Goal: Book appointment/travel/reservation

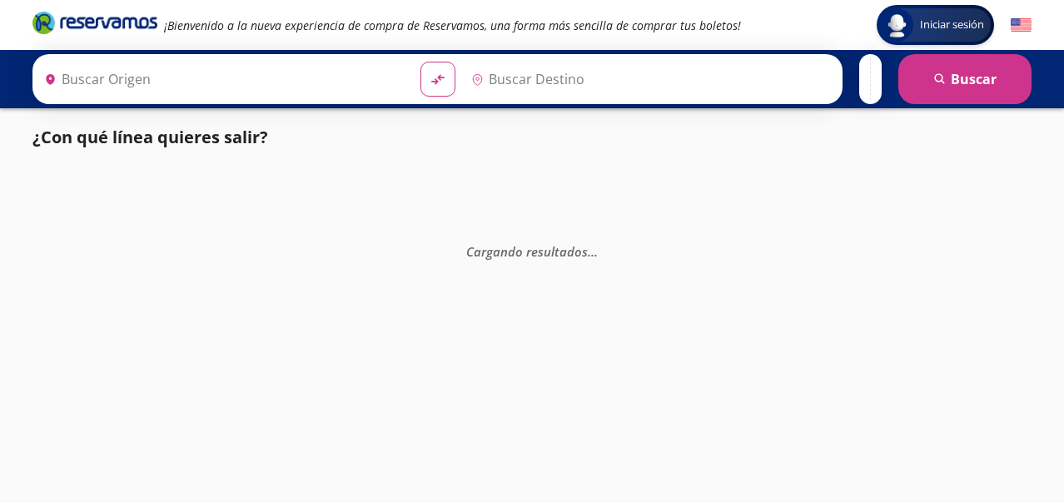
type input "Santiago de Querétaro, [GEOGRAPHIC_DATA]"
type input "[GEOGRAPHIC_DATA], [GEOGRAPHIC_DATA]"
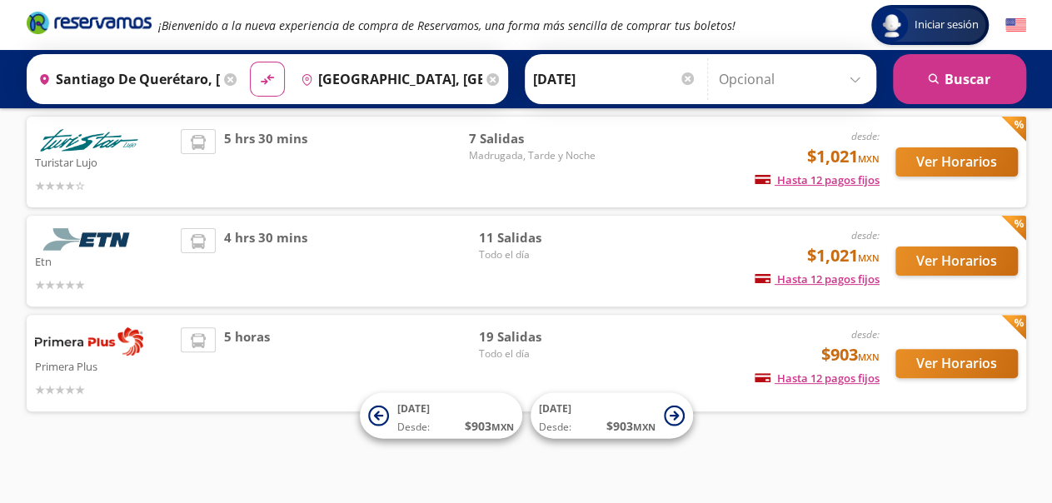
scroll to position [110, 0]
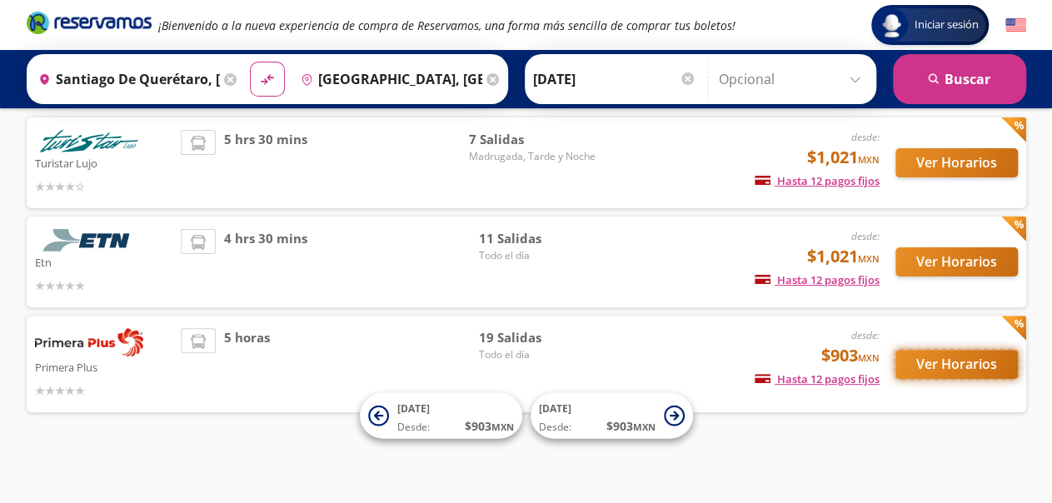
click at [947, 364] on button "Ver Horarios" at bounding box center [956, 364] width 122 height 29
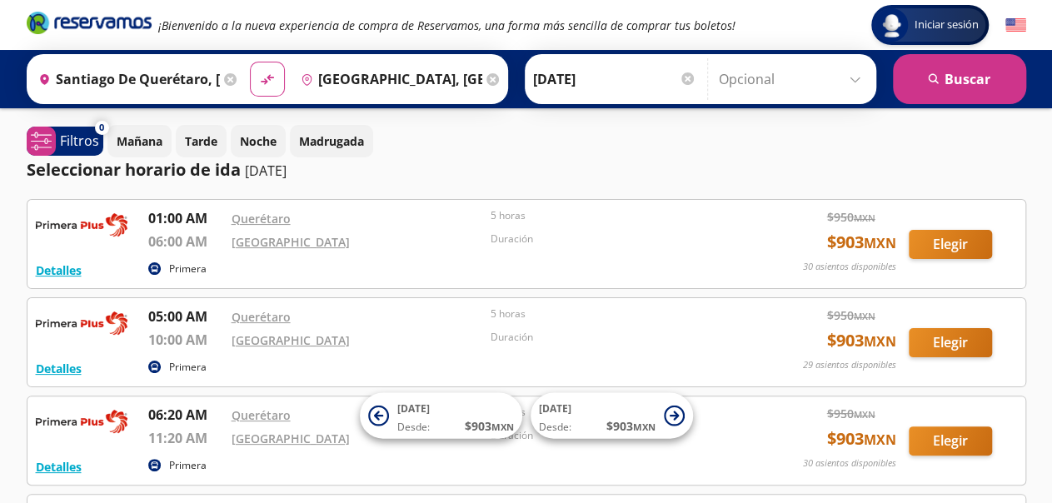
scroll to position [110, 0]
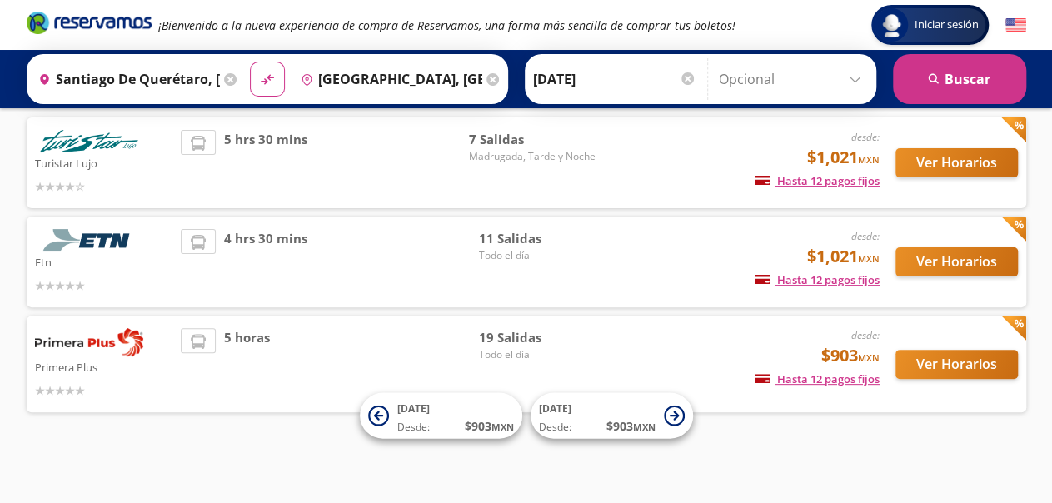
click at [851, 80] on input "Opcional" at bounding box center [793, 79] width 149 height 42
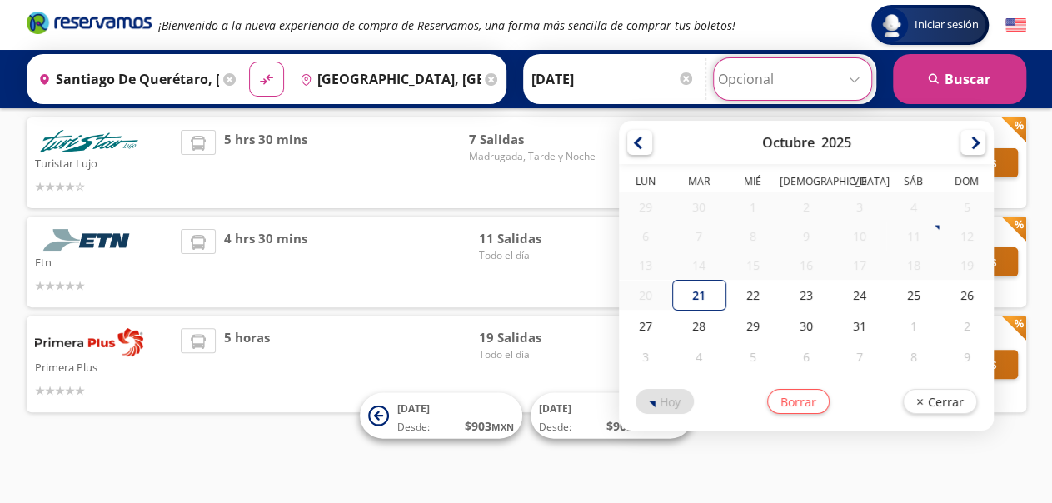
click at [775, 19] on div "¡Bienvenido a la nueva experiencia de compra de Reservamos, una forma más senci…" at bounding box center [526, 25] width 1016 height 50
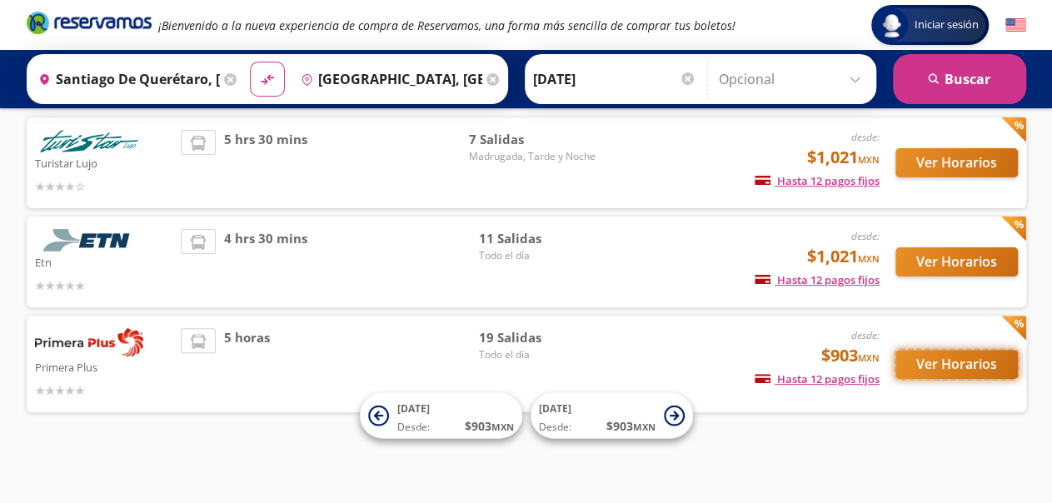
drag, startPoint x: 969, startPoint y: 355, endPoint x: 956, endPoint y: 359, distance: 14.0
click at [956, 359] on button "Ver Horarios" at bounding box center [956, 364] width 122 height 29
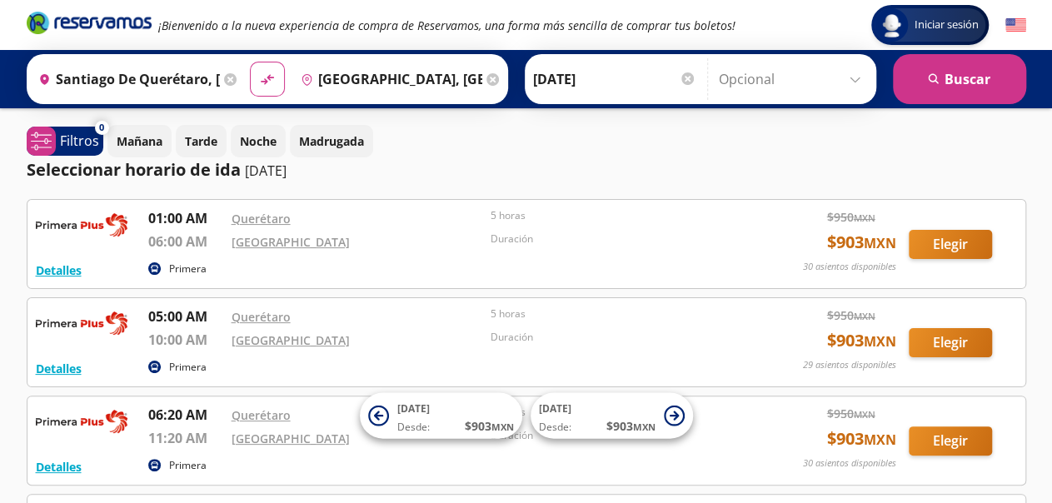
click at [835, 125] on div "Mañana Tarde Noche Madrugada" at bounding box center [566, 141] width 919 height 32
click at [256, 436] on link "[GEOGRAPHIC_DATA]" at bounding box center [291, 439] width 118 height 16
click at [263, 217] on link "Querétaro" at bounding box center [261, 219] width 59 height 16
